Goal: Task Accomplishment & Management: Complete application form

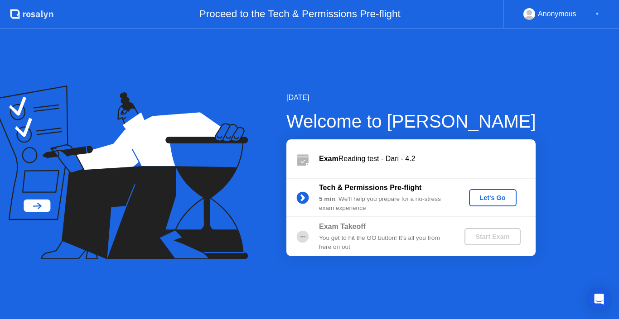
click at [477, 188] on div "Tech & Permissions Pre-flight 5 min : We’ll help you prepare for a no-stress ex…" at bounding box center [410, 197] width 249 height 39
click at [480, 198] on div "Let's Go" at bounding box center [492, 197] width 40 height 7
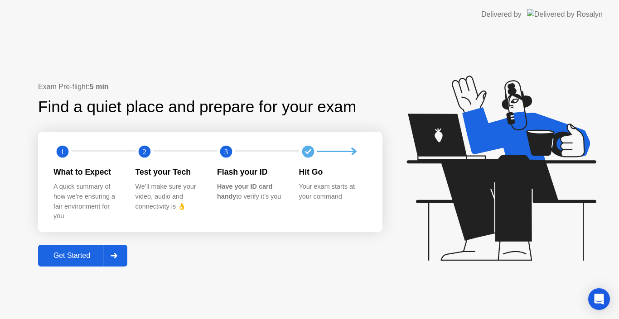
click at [77, 258] on div "Get Started" at bounding box center [72, 256] width 62 height 8
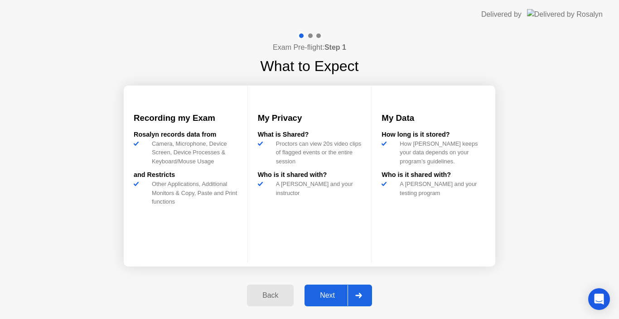
click at [316, 294] on div "Next" at bounding box center [327, 296] width 40 height 8
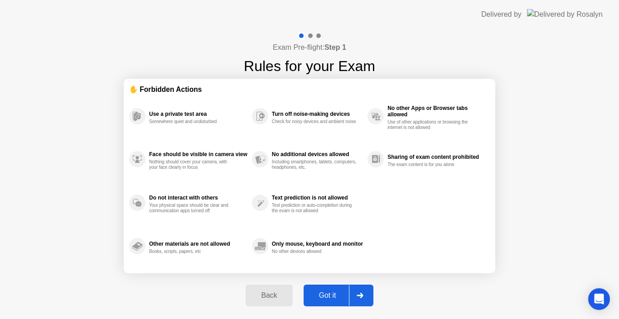
click at [316, 294] on div "Got it" at bounding box center [327, 296] width 43 height 8
select select "**********"
select select "*******"
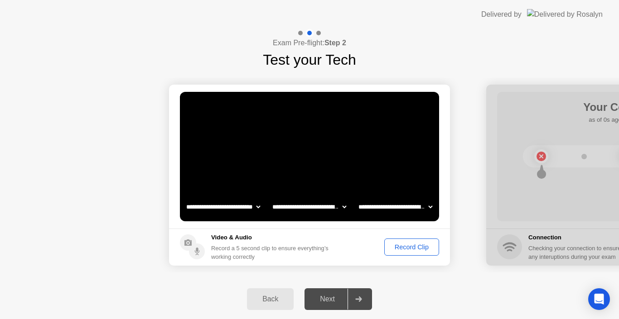
click at [412, 244] on div "Record Clip" at bounding box center [411, 247] width 48 height 7
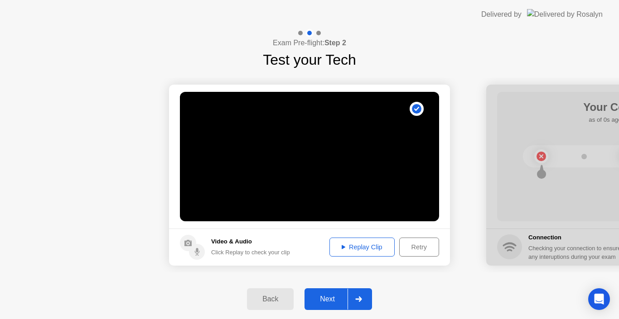
click at [357, 248] on div "Replay Clip" at bounding box center [361, 247] width 59 height 7
click at [333, 298] on div "Next" at bounding box center [327, 299] width 40 height 8
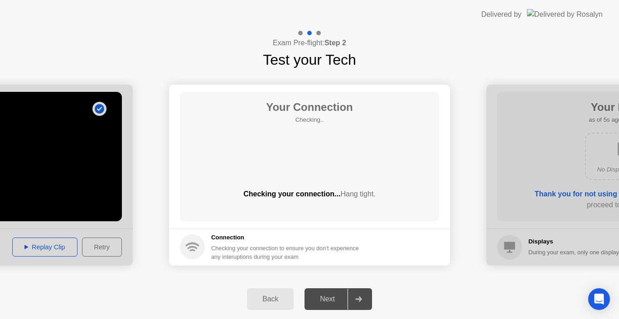
click at [330, 298] on div "Next" at bounding box center [327, 299] width 40 height 8
click at [327, 300] on div "Next" at bounding box center [327, 299] width 40 height 8
click at [365, 294] on div at bounding box center [358, 299] width 22 height 21
click at [357, 298] on icon at bounding box center [358, 299] width 7 height 5
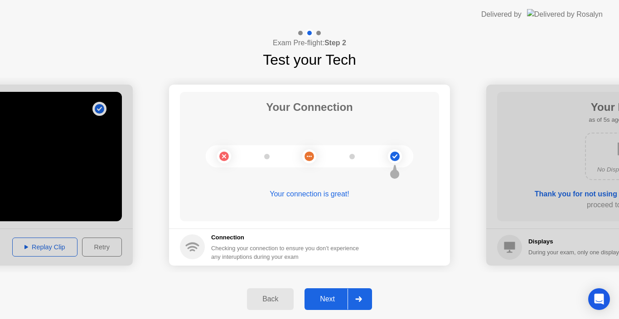
click at [360, 299] on icon at bounding box center [358, 299] width 6 height 5
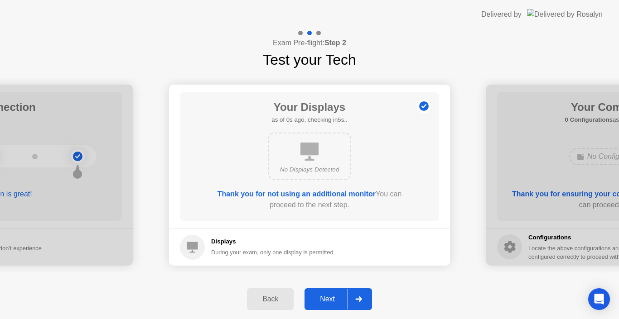
click at [360, 299] on icon at bounding box center [358, 299] width 6 height 5
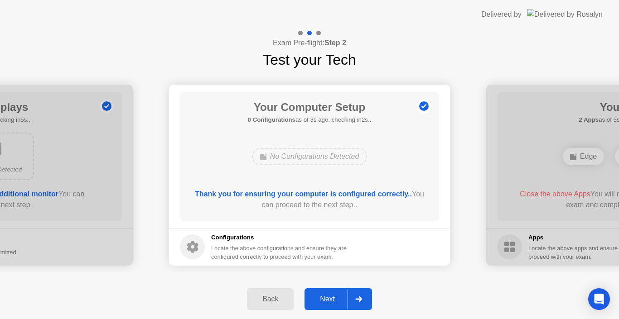
click at [360, 299] on icon at bounding box center [358, 299] width 6 height 5
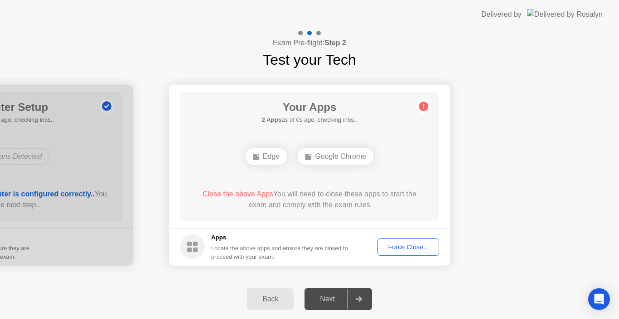
click at [397, 245] on div "Force Close..." at bounding box center [408, 247] width 55 height 7
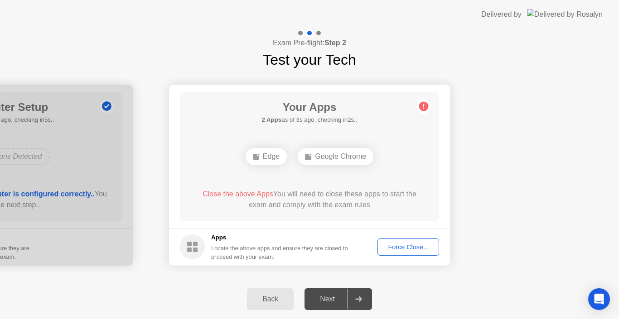
click at [320, 300] on div "Next" at bounding box center [327, 299] width 40 height 8
click at [328, 298] on div "Next" at bounding box center [327, 299] width 40 height 8
click at [326, 299] on div "Next" at bounding box center [327, 299] width 40 height 8
click at [398, 244] on div "Force Close..." at bounding box center [408, 247] width 55 height 7
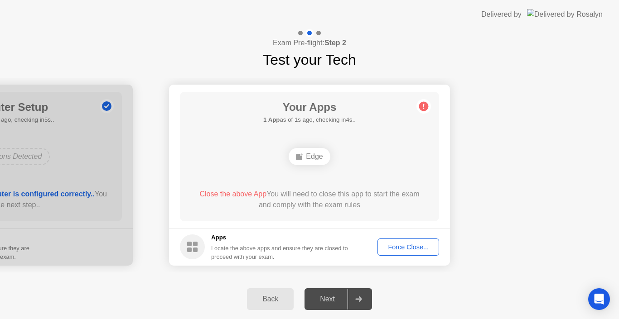
click at [327, 301] on div "Next" at bounding box center [327, 299] width 40 height 8
click at [395, 244] on div "Force Close..." at bounding box center [408, 247] width 55 height 7
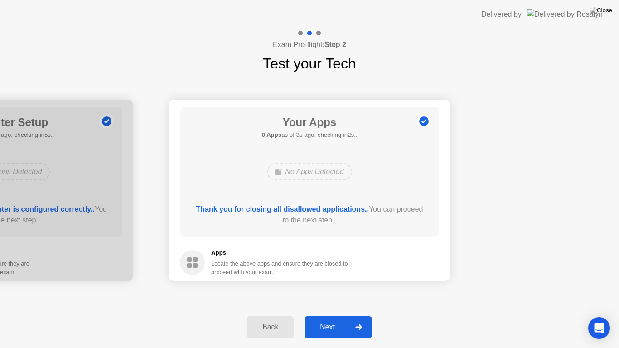
click at [329, 319] on div "Next" at bounding box center [327, 327] width 40 height 8
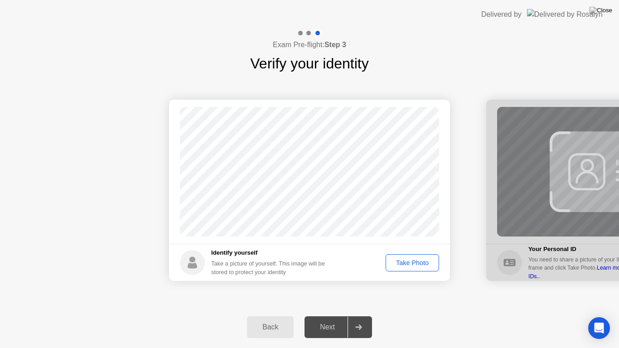
click at [403, 265] on div "Take Photo" at bounding box center [412, 262] width 47 height 7
click at [332, 319] on div "Next" at bounding box center [327, 327] width 40 height 8
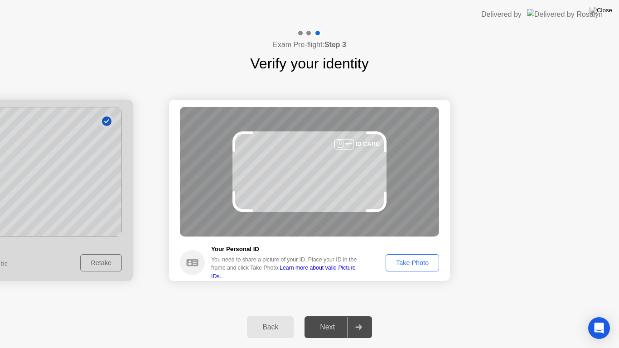
click at [408, 260] on div "Take Photo" at bounding box center [412, 262] width 47 height 7
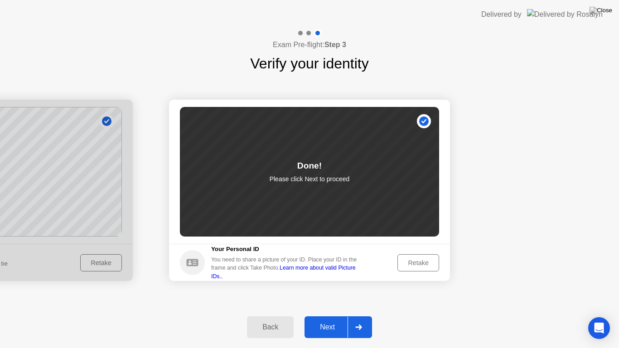
click at [328, 319] on div "Next" at bounding box center [327, 327] width 40 height 8
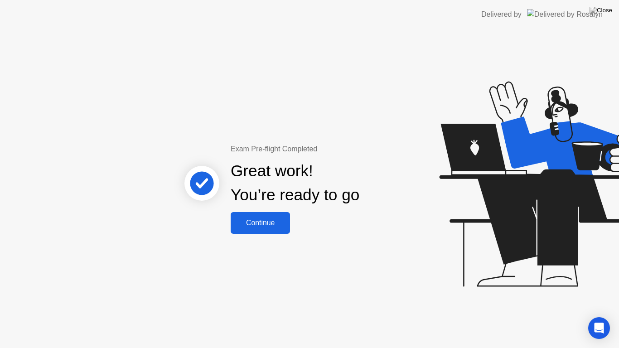
click at [251, 222] on div "Continue" at bounding box center [260, 223] width 54 height 8
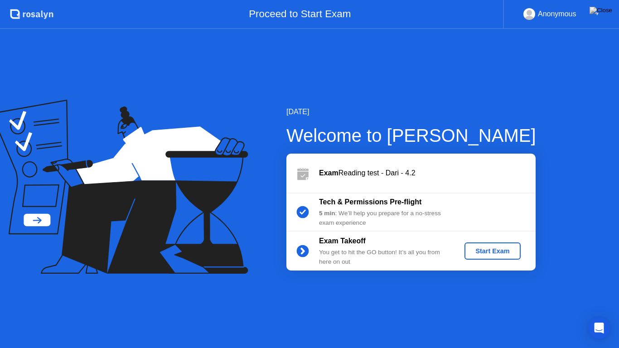
click at [483, 249] on div "Start Exam" at bounding box center [492, 250] width 48 height 7
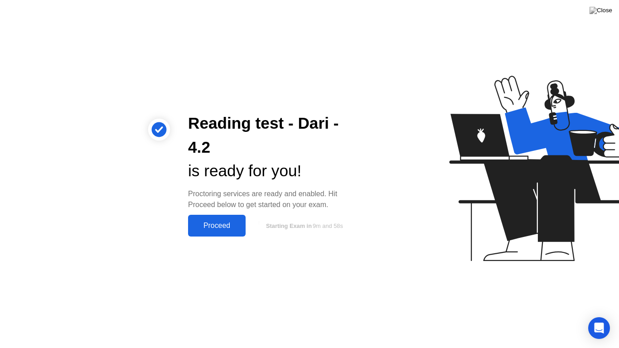
click at [216, 226] on div "Proceed" at bounding box center [217, 226] width 52 height 8
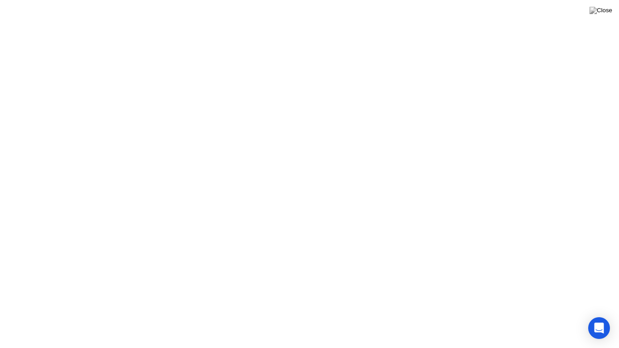
click div "Continue"
